Goal: Check status: Check status

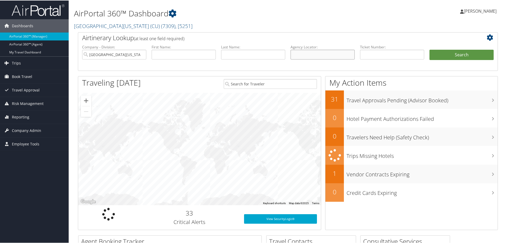
click at [310, 53] on input "text" at bounding box center [322, 54] width 64 height 10
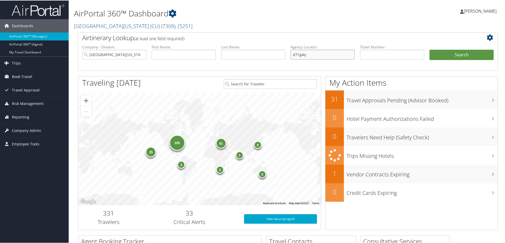
type input "d71g4q"
click at [429, 49] on button "Search" at bounding box center [461, 54] width 64 height 11
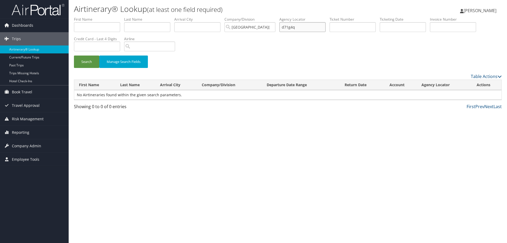
click at [290, 26] on input "d71g4q" at bounding box center [302, 27] width 46 height 10
click at [260, 27] on input "[GEOGRAPHIC_DATA][US_STATE] (CU)" at bounding box center [249, 27] width 51 height 10
click at [260, 27] on input "search" at bounding box center [249, 27] width 51 height 10
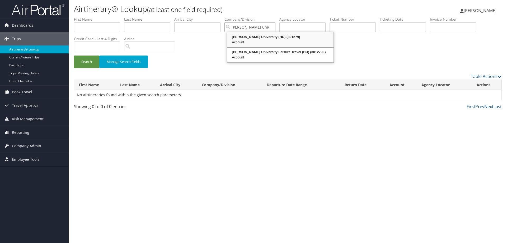
click at [257, 36] on div "Howard University (HU) (301279)" at bounding box center [280, 36] width 105 height 5
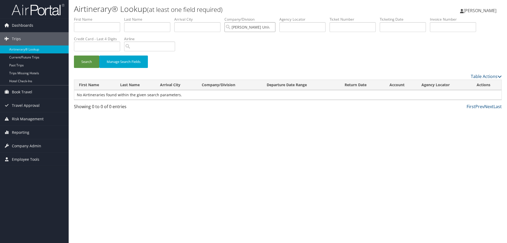
type input "Howard University (HU)"
click at [305, 28] on input "text" at bounding box center [302, 27] width 46 height 10
paste input "d71g4q"
type input "d71g4q"
click at [74, 55] on button "Search" at bounding box center [86, 61] width 25 height 12
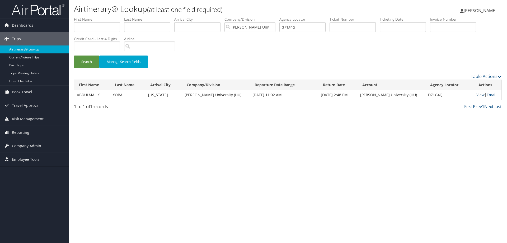
click at [477, 94] on link "View" at bounding box center [480, 94] width 8 height 5
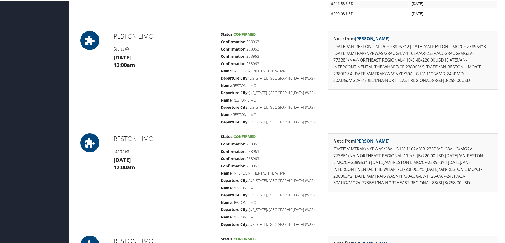
scroll to position [607, 0]
